Goal: Find specific page/section: Find specific page/section

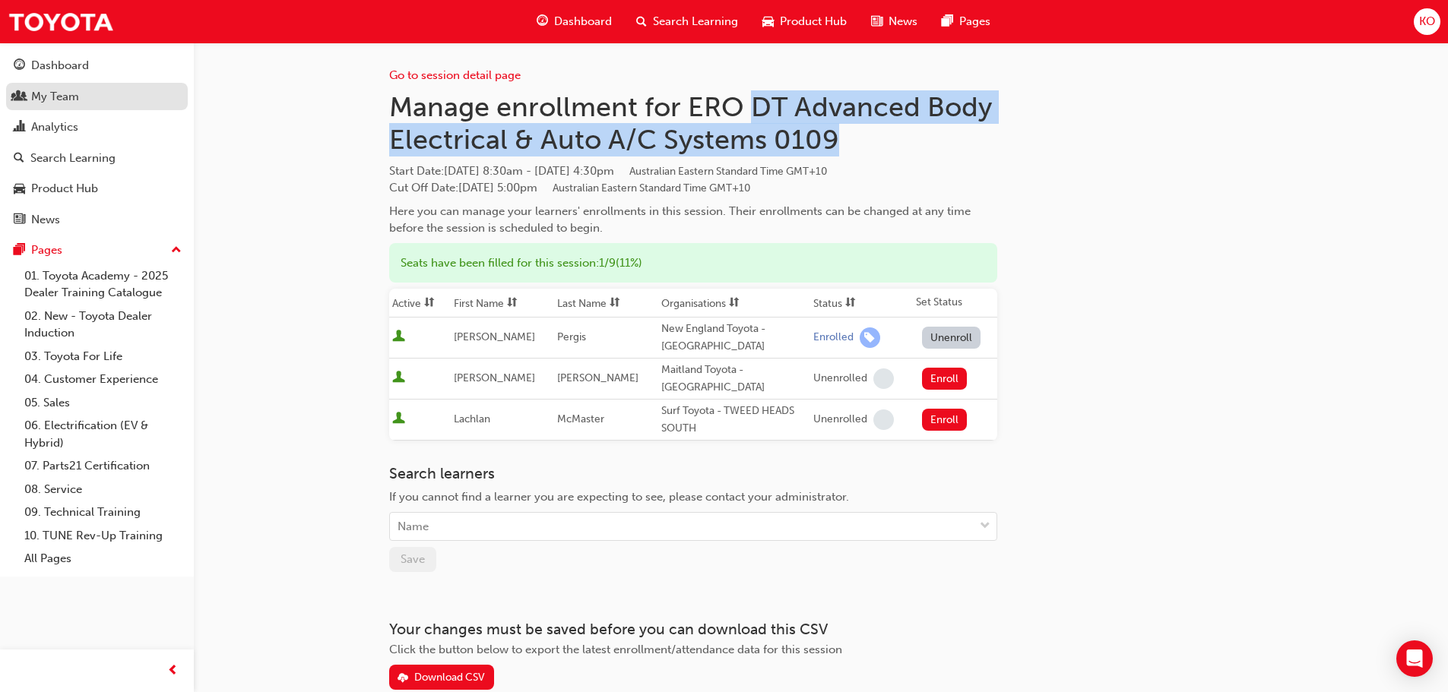
click at [76, 106] on link "My Team" at bounding box center [97, 97] width 182 height 28
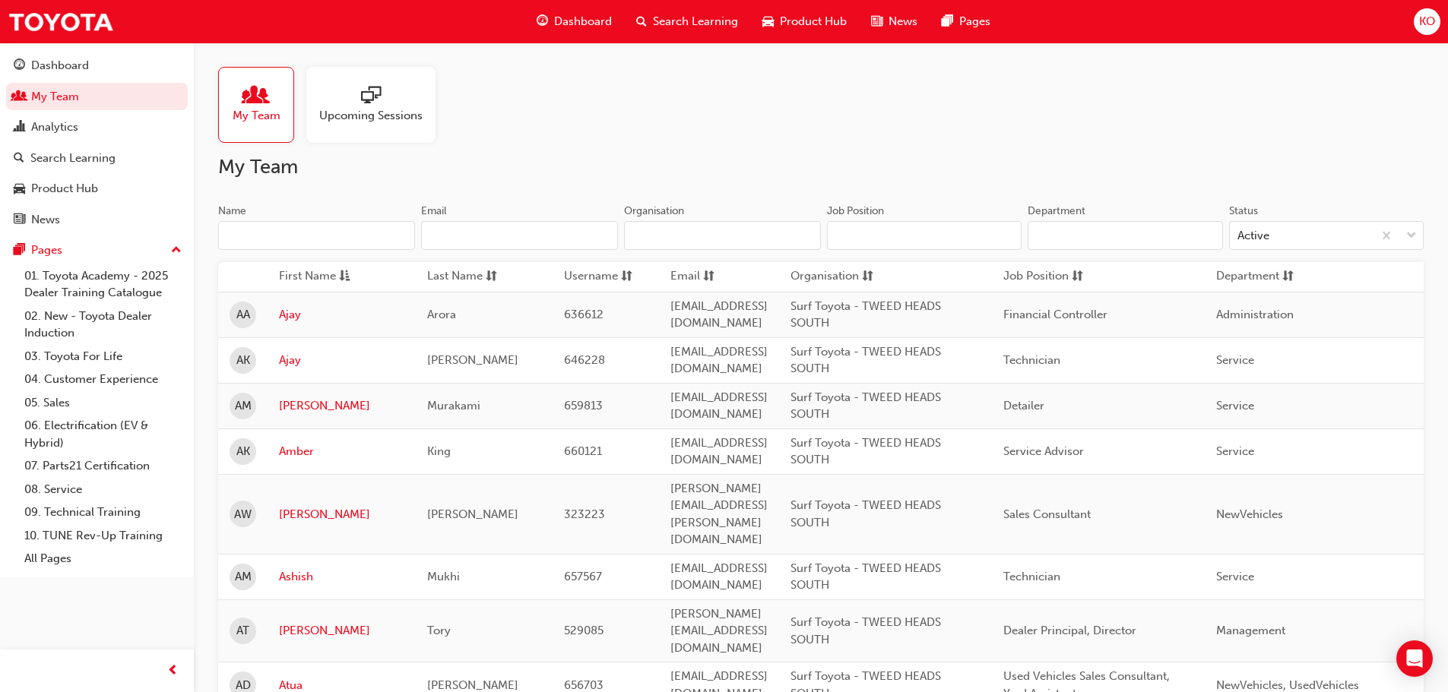
click at [358, 234] on input "Name" at bounding box center [316, 235] width 197 height 29
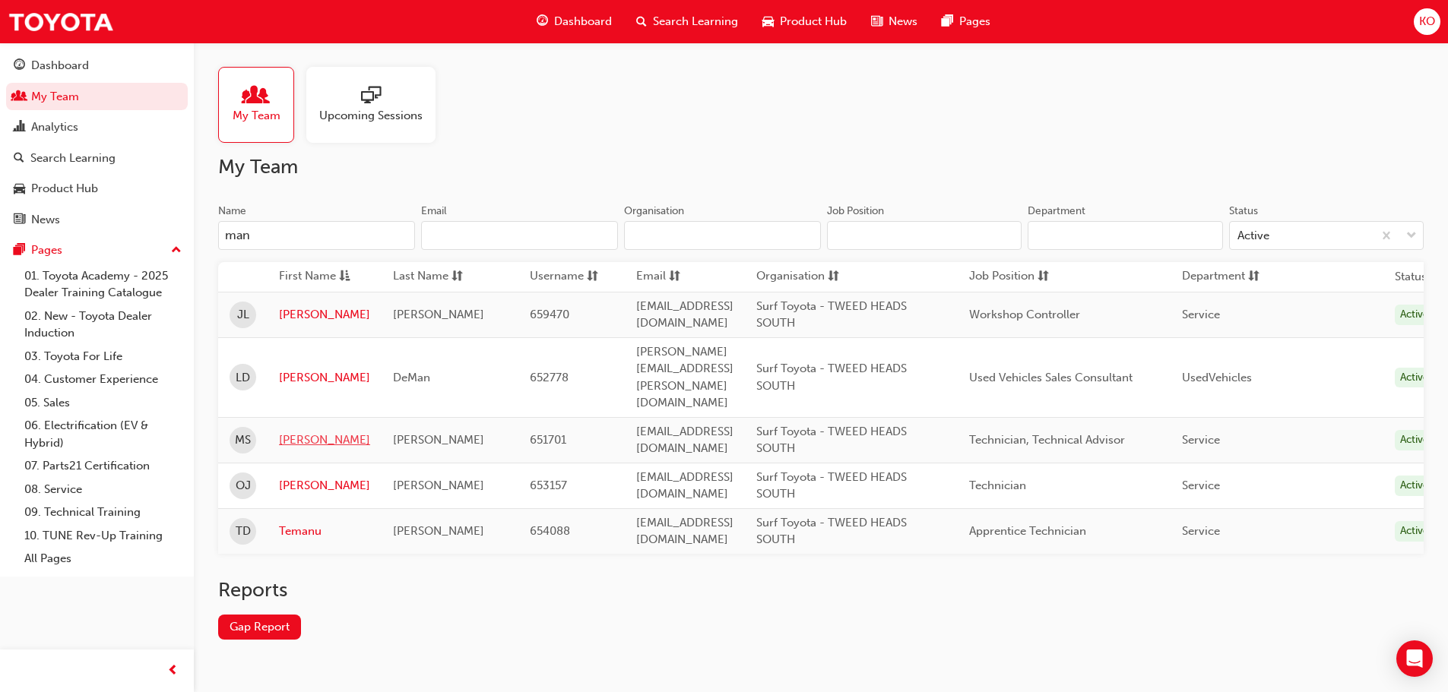
type input "man"
click at [323, 432] on link "[PERSON_NAME]" at bounding box center [324, 440] width 91 height 17
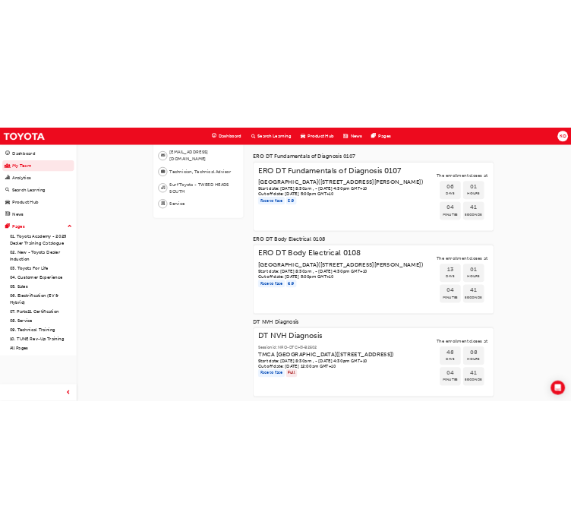
scroll to position [112, 0]
